Goal: Find specific page/section: Find specific page/section

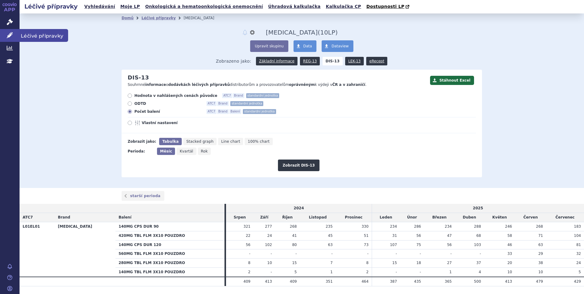
click at [12, 36] on icon at bounding box center [10, 35] width 6 height 6
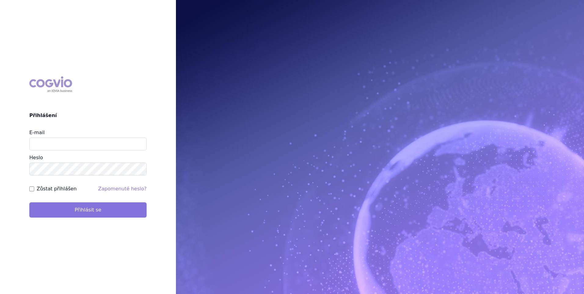
type input "marek.vydra@swixxbiopharma.com"
click at [96, 213] on button "Přihlásit se" at bounding box center [87, 209] width 117 height 15
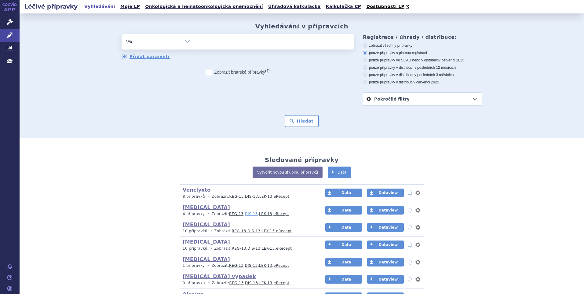
click at [244, 214] on link "DIS-13" at bounding box center [250, 214] width 13 height 4
